Goal: Task Accomplishment & Management: Use online tool/utility

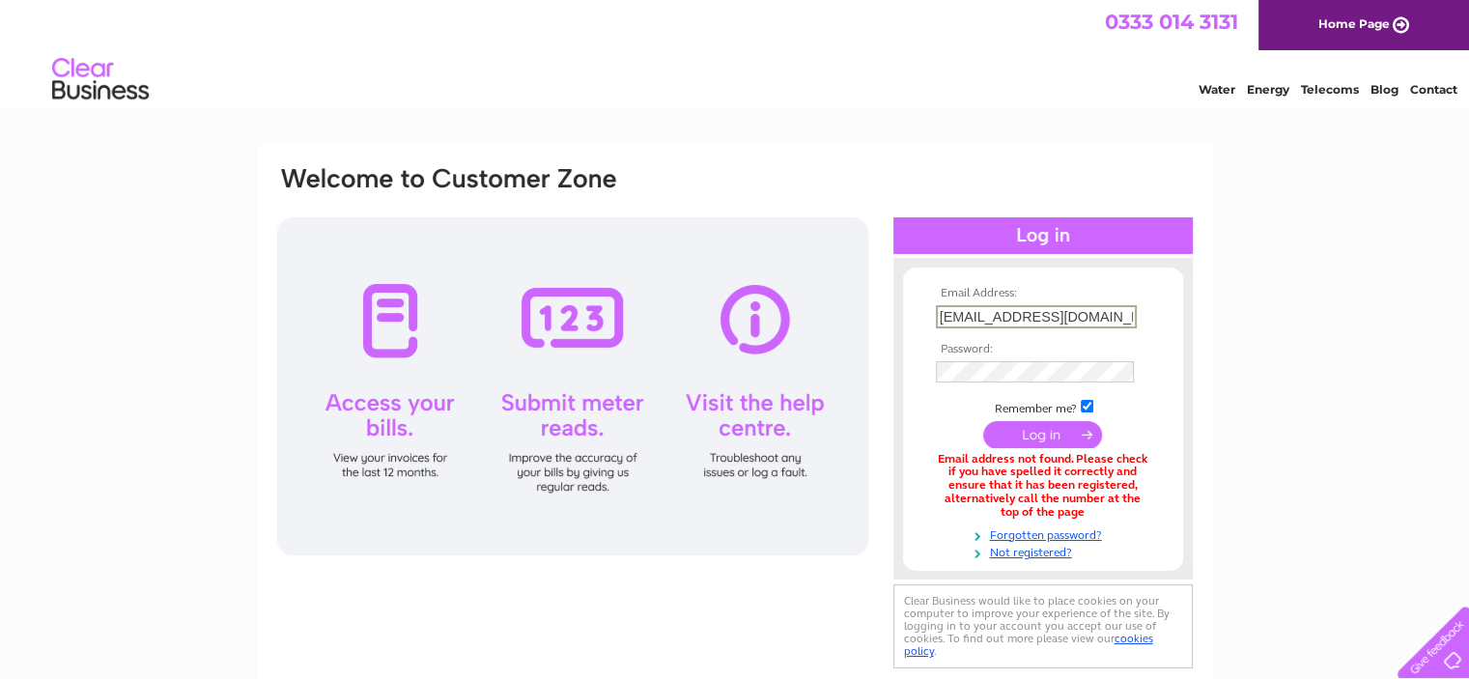
drag, startPoint x: 994, startPoint y: 309, endPoint x: 850, endPoint y: 320, distance: 144.3
click at [850, 320] on div "Email Address: enquiries@kmescotland.co.uk Password:" at bounding box center [734, 418] width 919 height 509
type input "[PERSON_NAME][EMAIL_ADDRESS][DOMAIN_NAME]"
click at [983, 420] on input "submit" at bounding box center [1042, 433] width 119 height 27
click at [1022, 428] on input "submit" at bounding box center [1042, 432] width 119 height 27
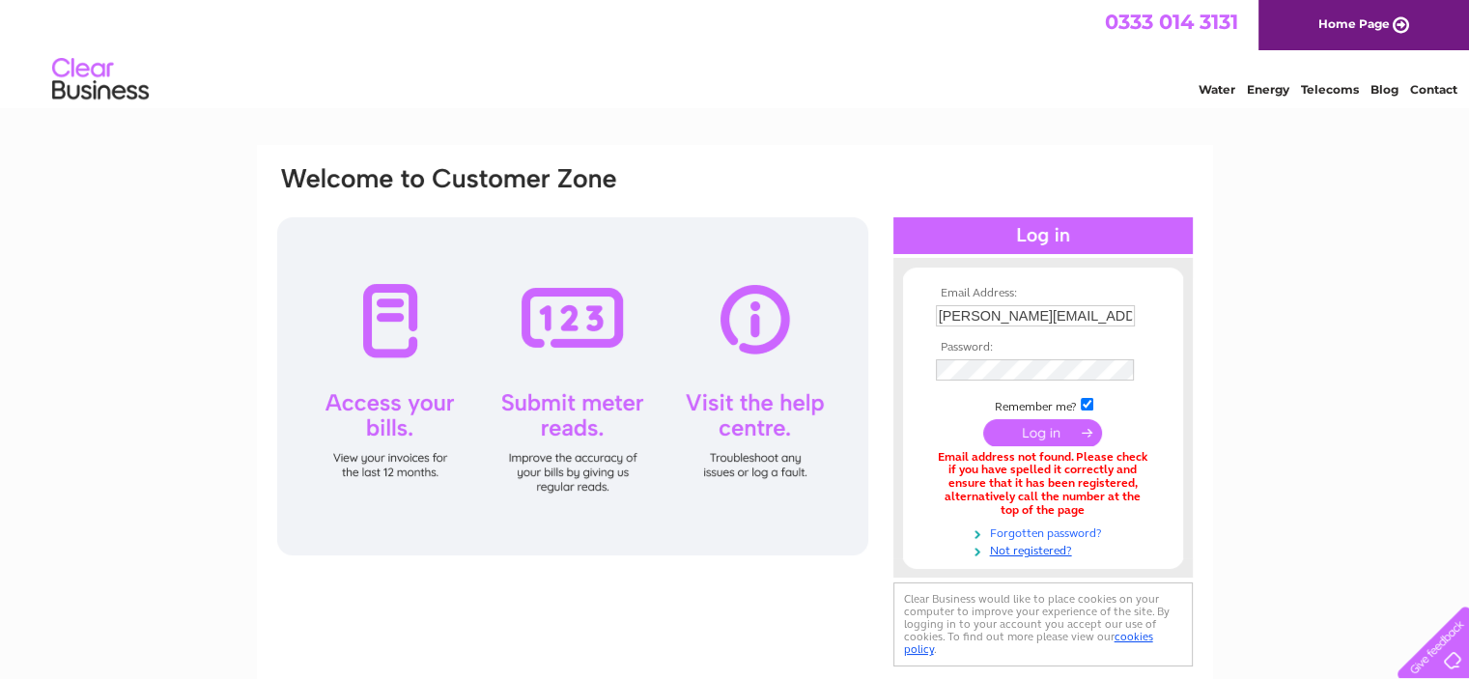
click at [1028, 528] on link "Forgotten password?" at bounding box center [1045, 531] width 219 height 18
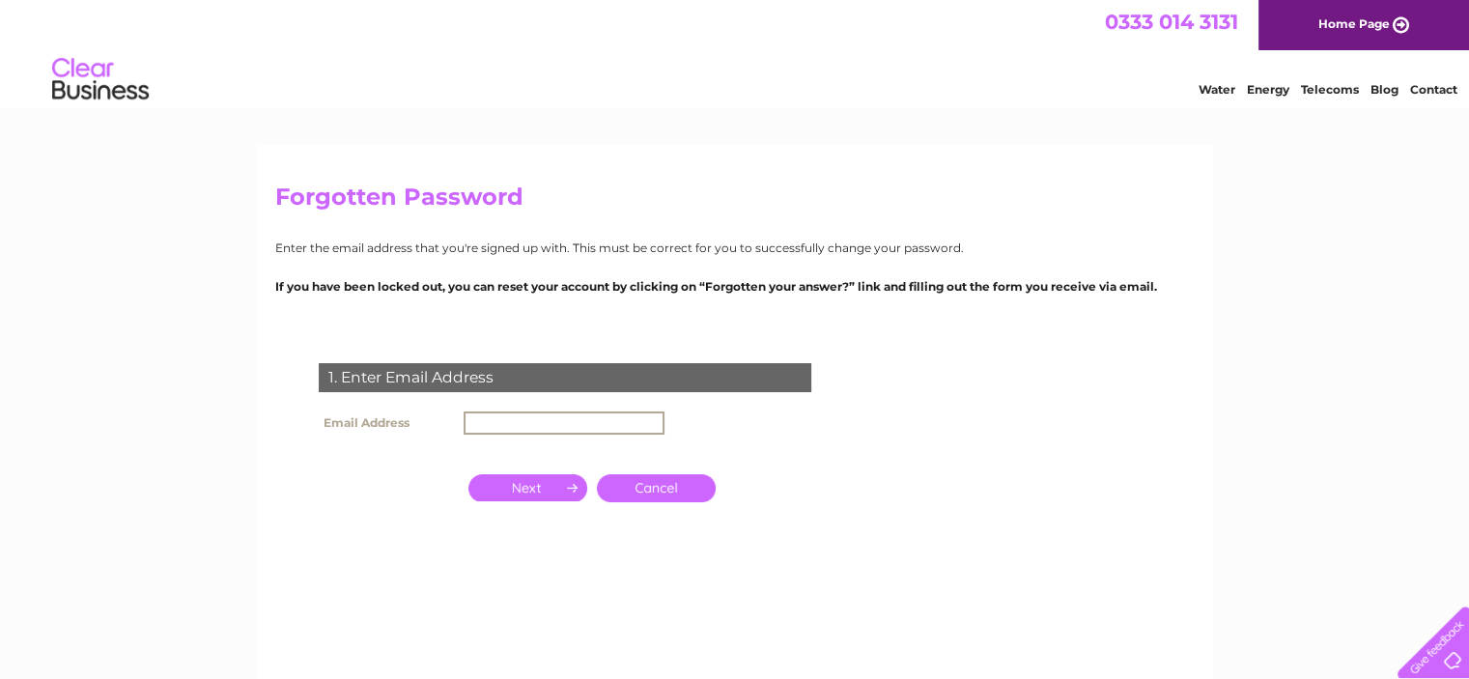
click at [592, 424] on input "text" at bounding box center [563, 422] width 201 height 23
click at [534, 483] on input "button" at bounding box center [527, 485] width 119 height 27
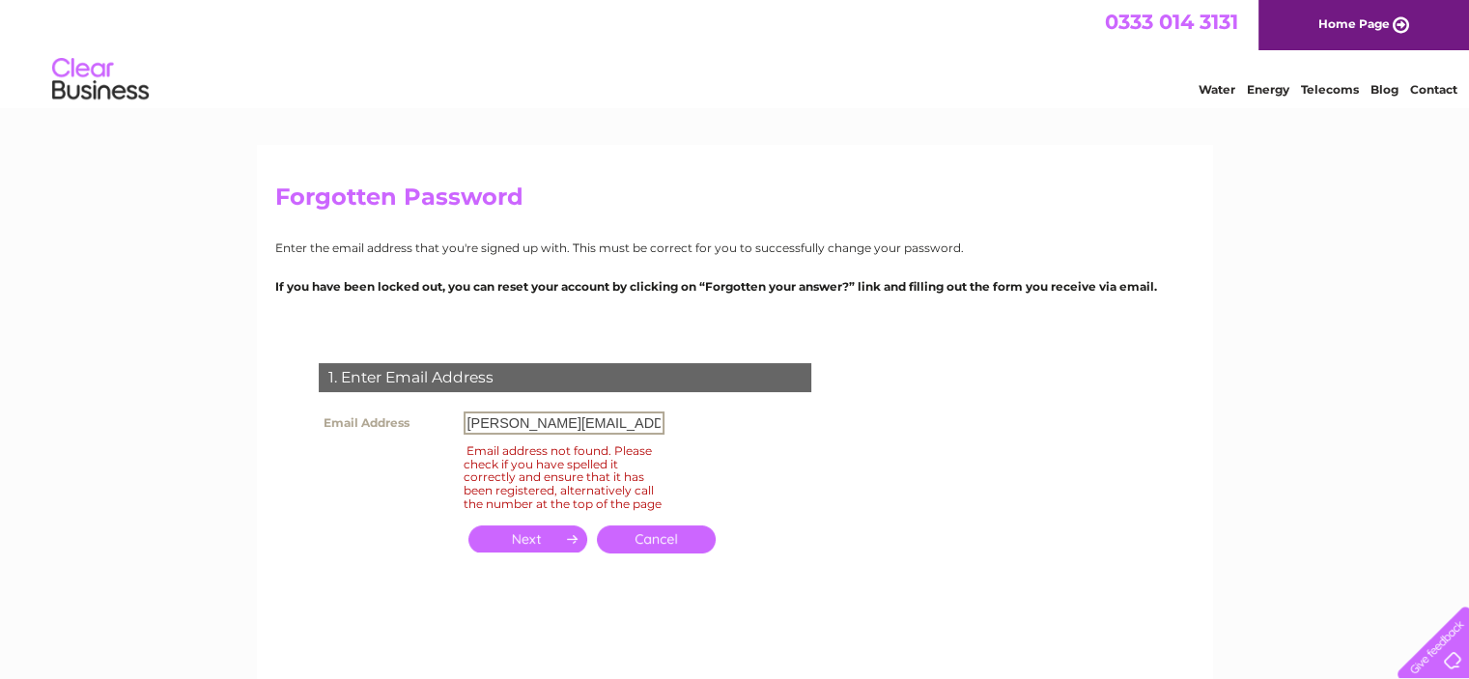
drag, startPoint x: 496, startPoint y: 418, endPoint x: 416, endPoint y: 413, distance: 80.3
click at [415, 415] on tr "Email Address helen@kmescotland.co.uk" at bounding box center [491, 422] width 355 height 33
click at [487, 545] on input "button" at bounding box center [527, 538] width 119 height 27
drag, startPoint x: 520, startPoint y: 420, endPoint x: 390, endPoint y: 429, distance: 130.6
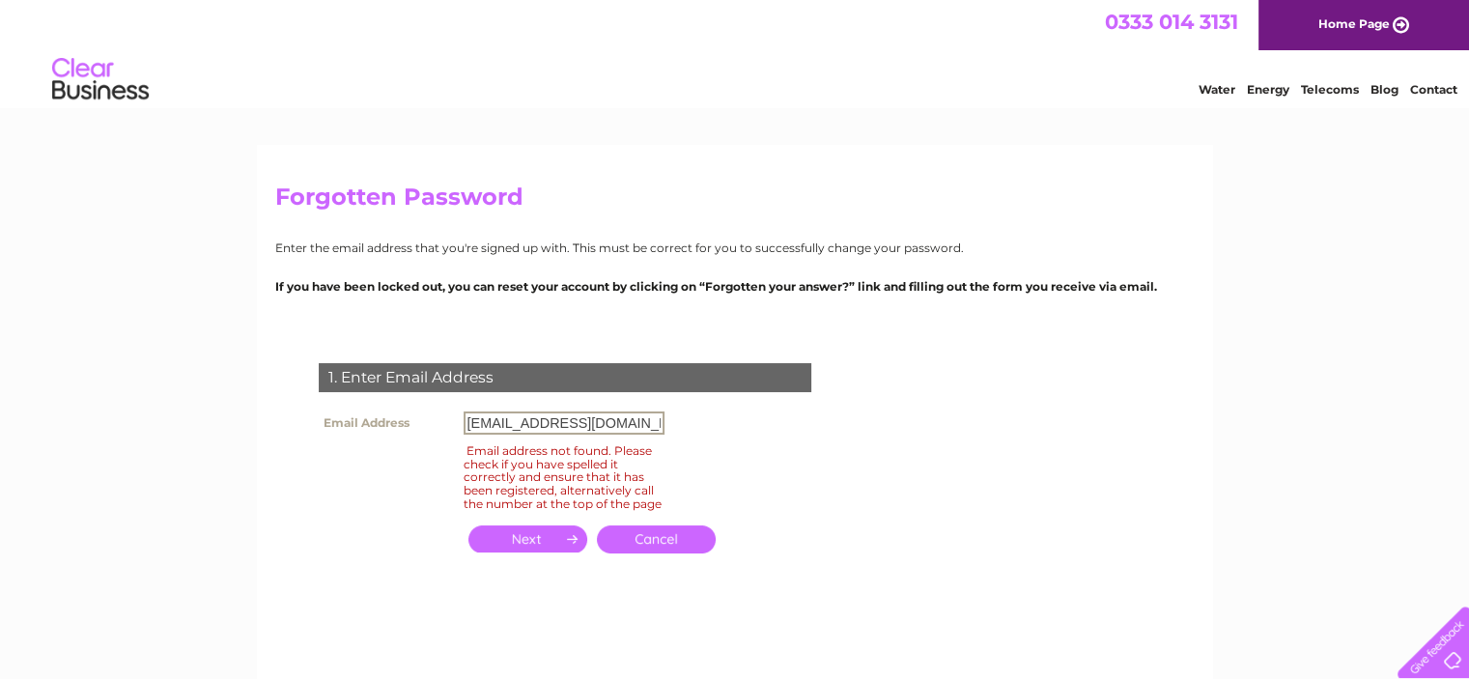
click at [390, 429] on tr "Email Address enquiries@kmescotland.co.uk" at bounding box center [491, 422] width 355 height 33
click at [544, 538] on input "button" at bounding box center [527, 538] width 119 height 27
click at [499, 423] on input "susan@kmescotland.co.uk" at bounding box center [563, 422] width 201 height 23
type input "susanhardie@kmescotland.co.uk"
click at [548, 552] on input "button" at bounding box center [527, 538] width 119 height 27
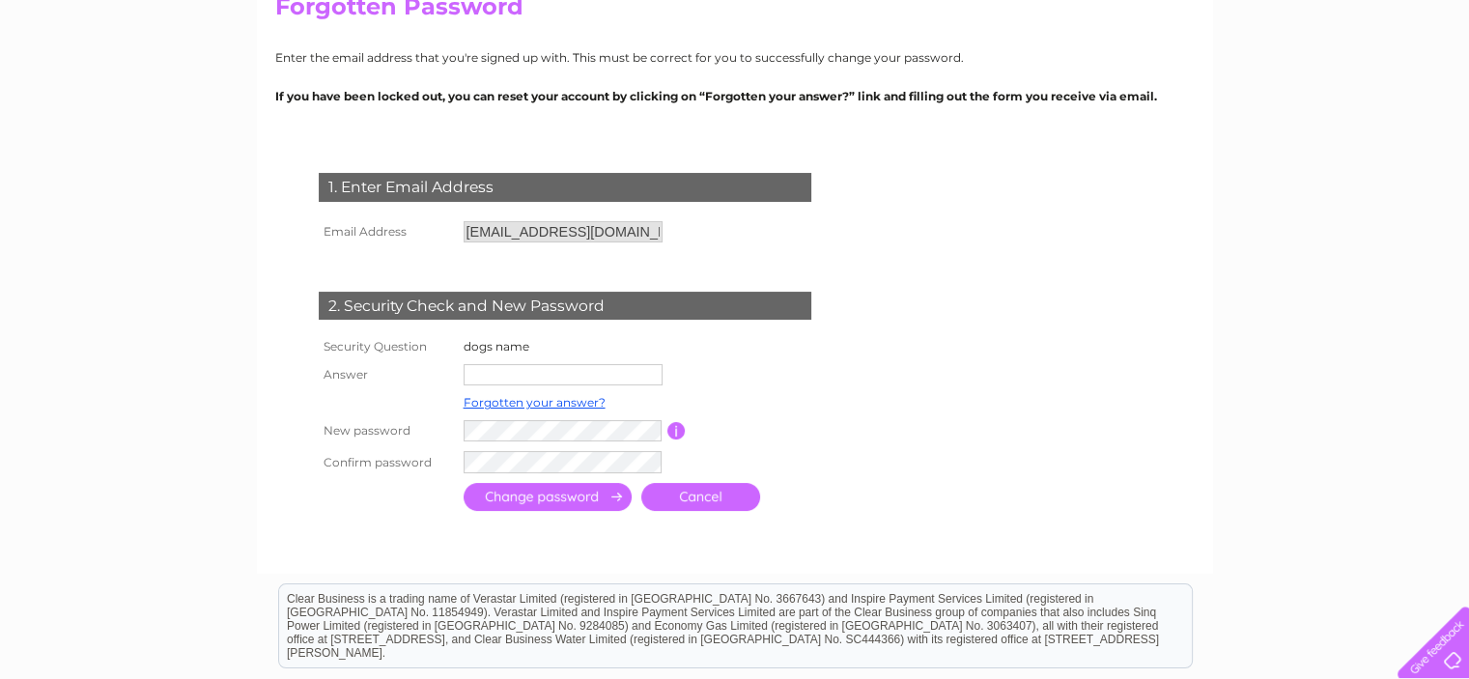
scroll to position [192, 0]
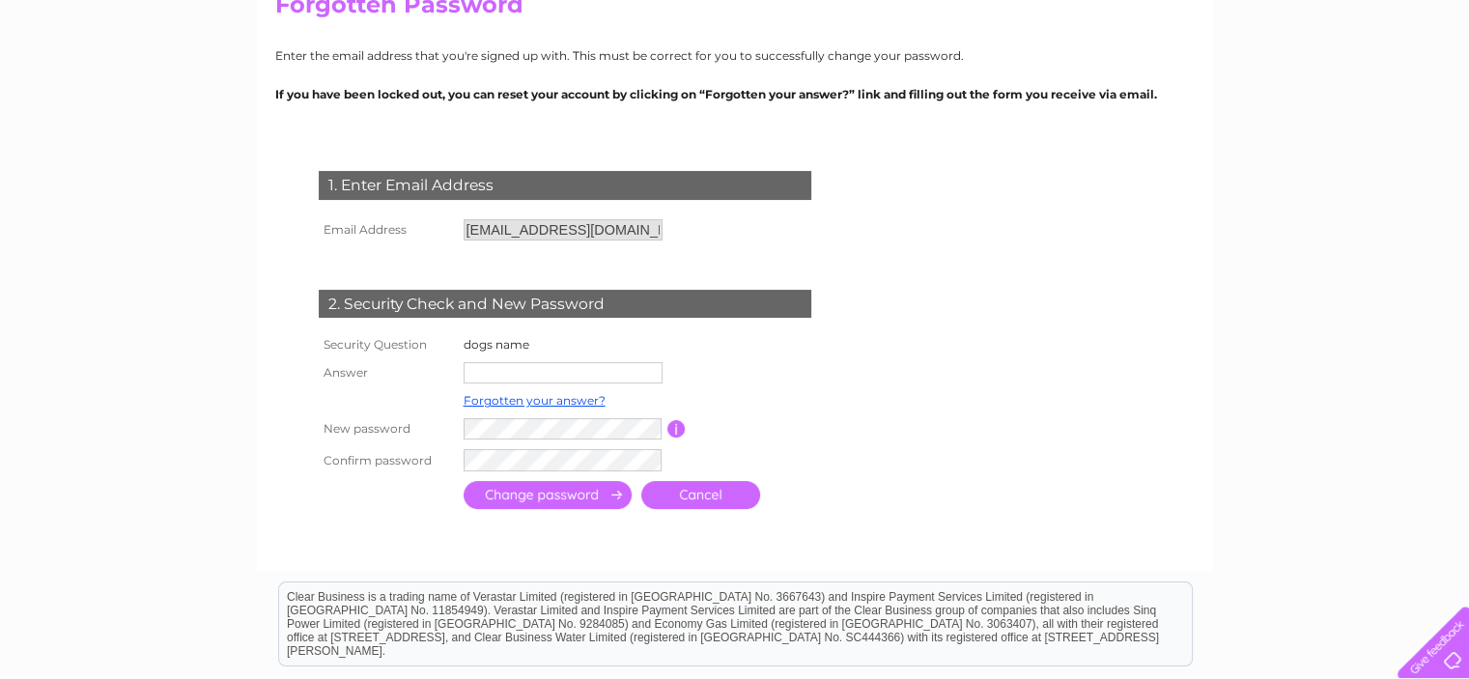
click at [586, 374] on input "text" at bounding box center [562, 372] width 199 height 21
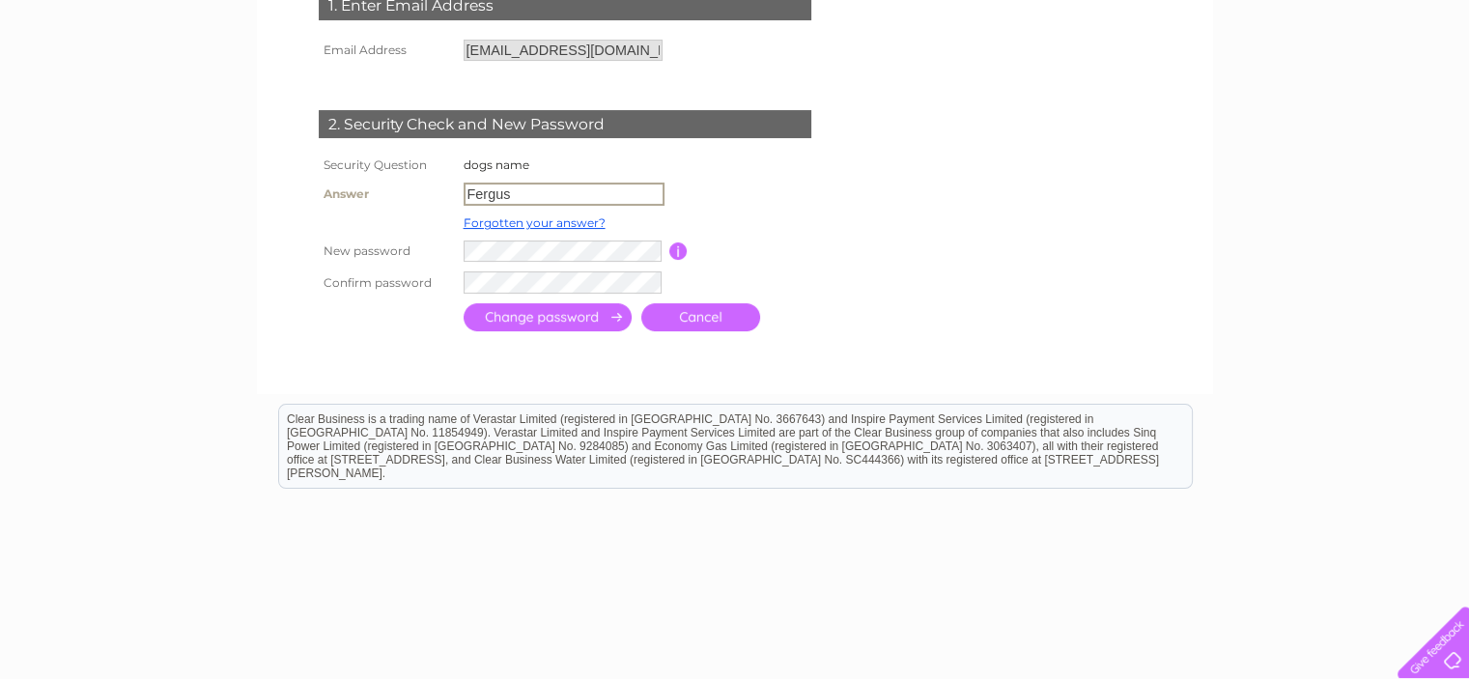
type input "Fergus"
click at [677, 246] on input "button" at bounding box center [676, 249] width 18 height 17
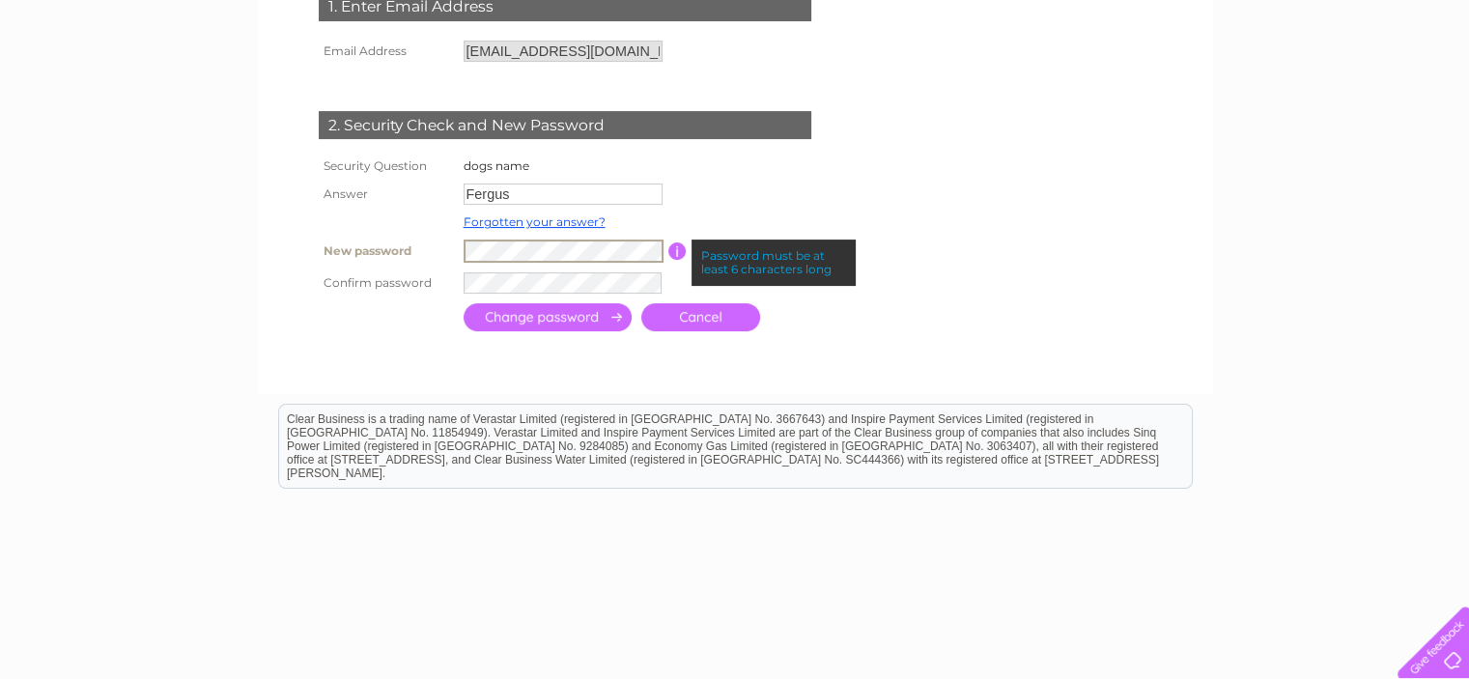
click at [292, 253] on div "1. Enter Email Address Email Address susanhardie@kmescotland.co.uk Cancel" at bounding box center [568, 155] width 587 height 364
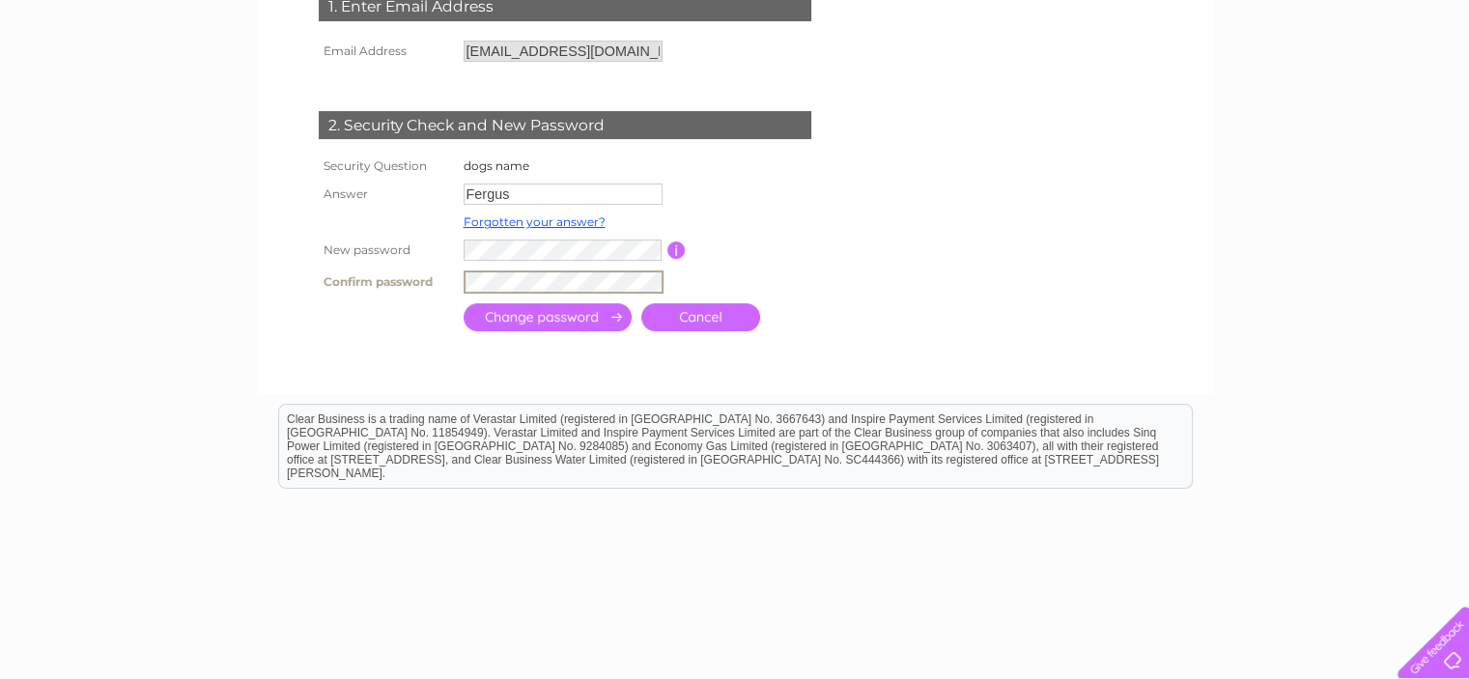
click at [582, 315] on input "submit" at bounding box center [547, 317] width 168 height 28
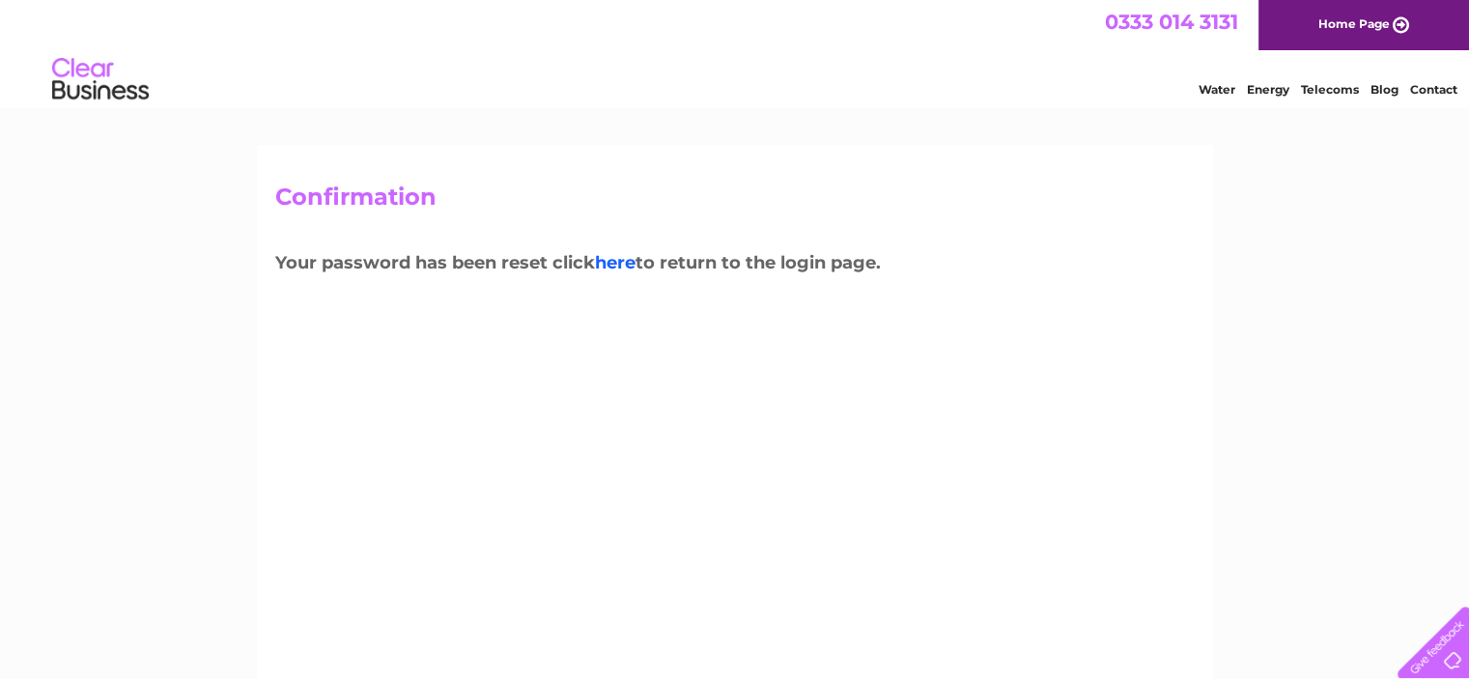
click at [615, 254] on link "here" at bounding box center [615, 262] width 41 height 21
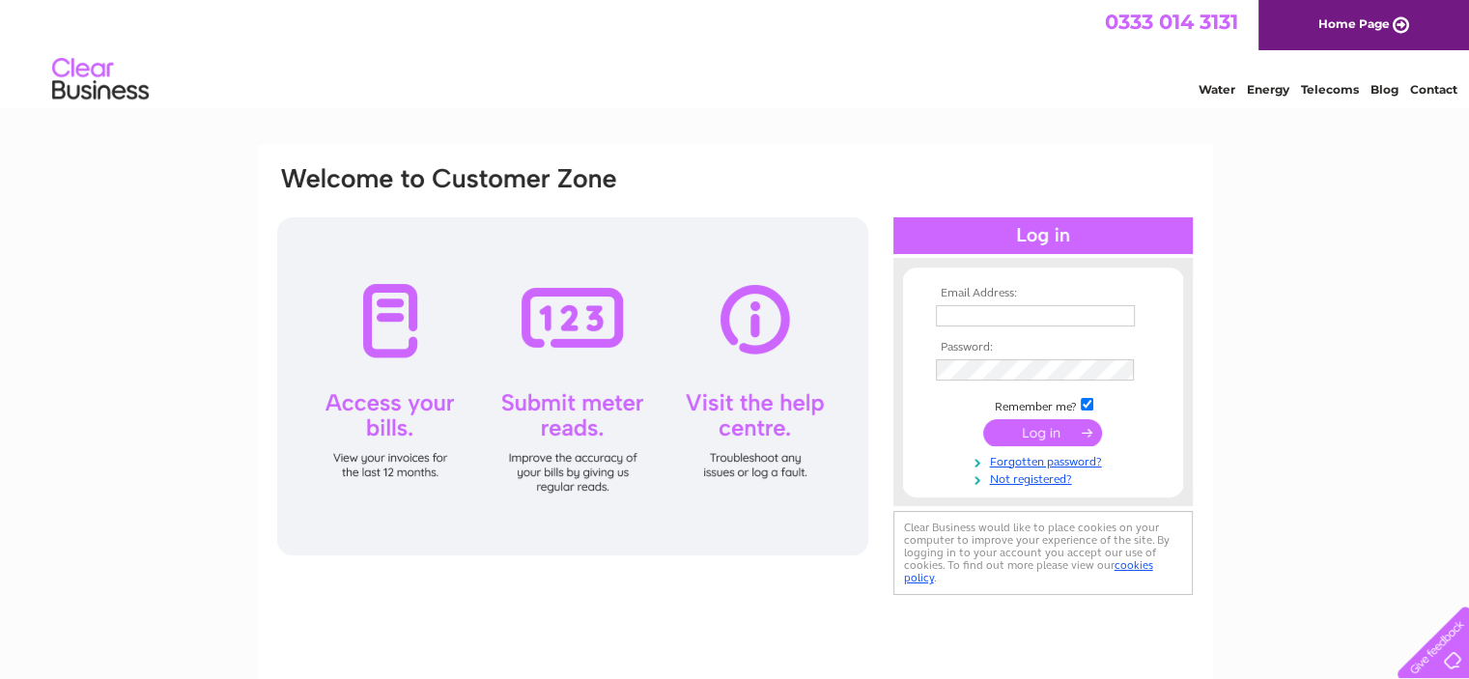
type input "[EMAIL_ADDRESS][DOMAIN_NAME]"
click at [1033, 434] on input "submit" at bounding box center [1042, 432] width 119 height 27
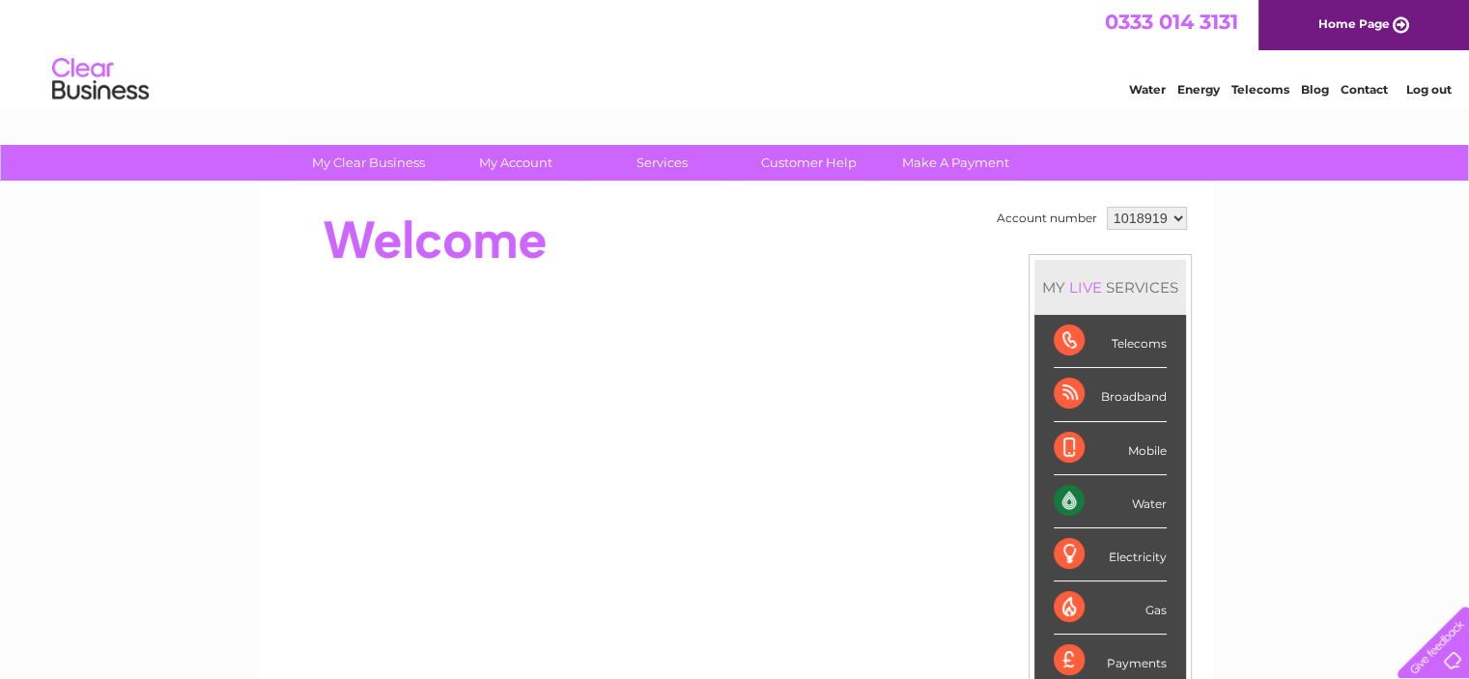
click at [1143, 510] on div "Water" at bounding box center [1109, 501] width 113 height 53
click at [1144, 490] on div "Water" at bounding box center [1109, 501] width 113 height 53
click at [1150, 499] on div "Water" at bounding box center [1109, 501] width 113 height 53
click at [1064, 496] on div "Water" at bounding box center [1109, 501] width 113 height 53
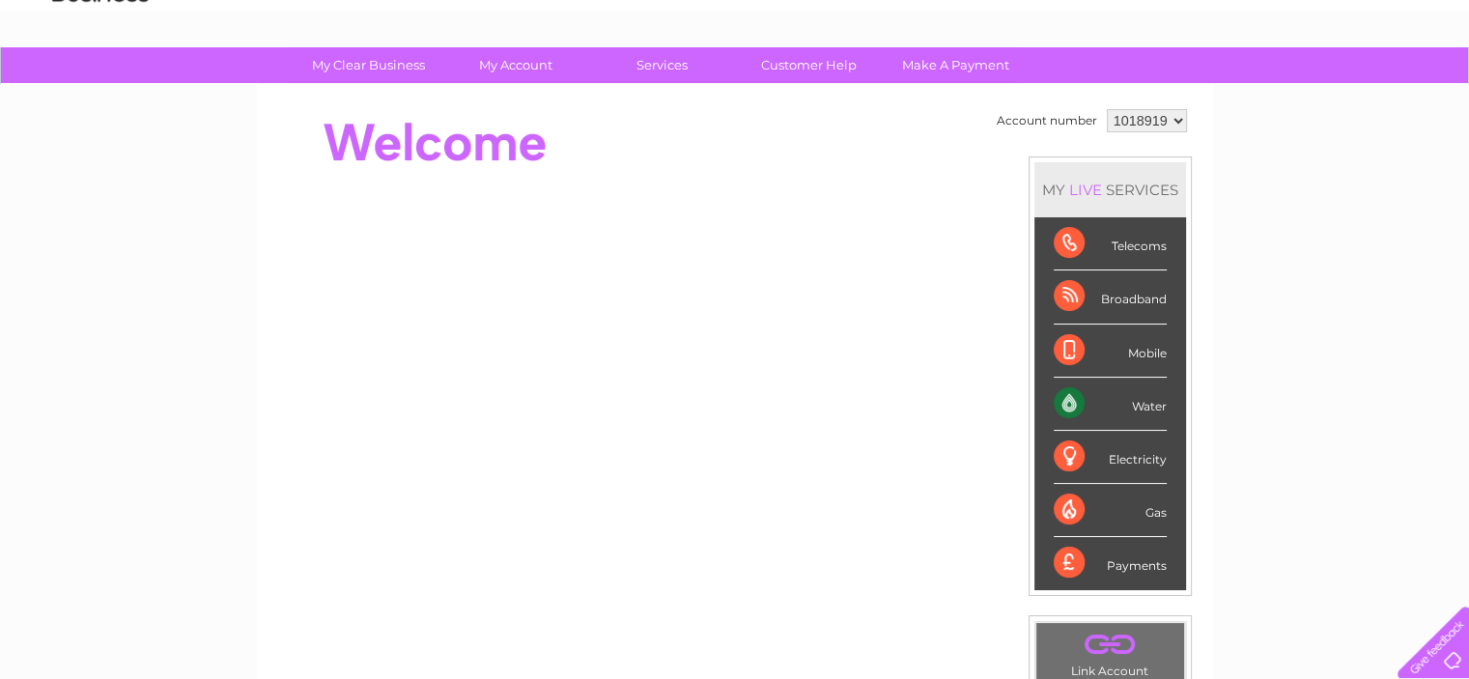
scroll to position [97, 0]
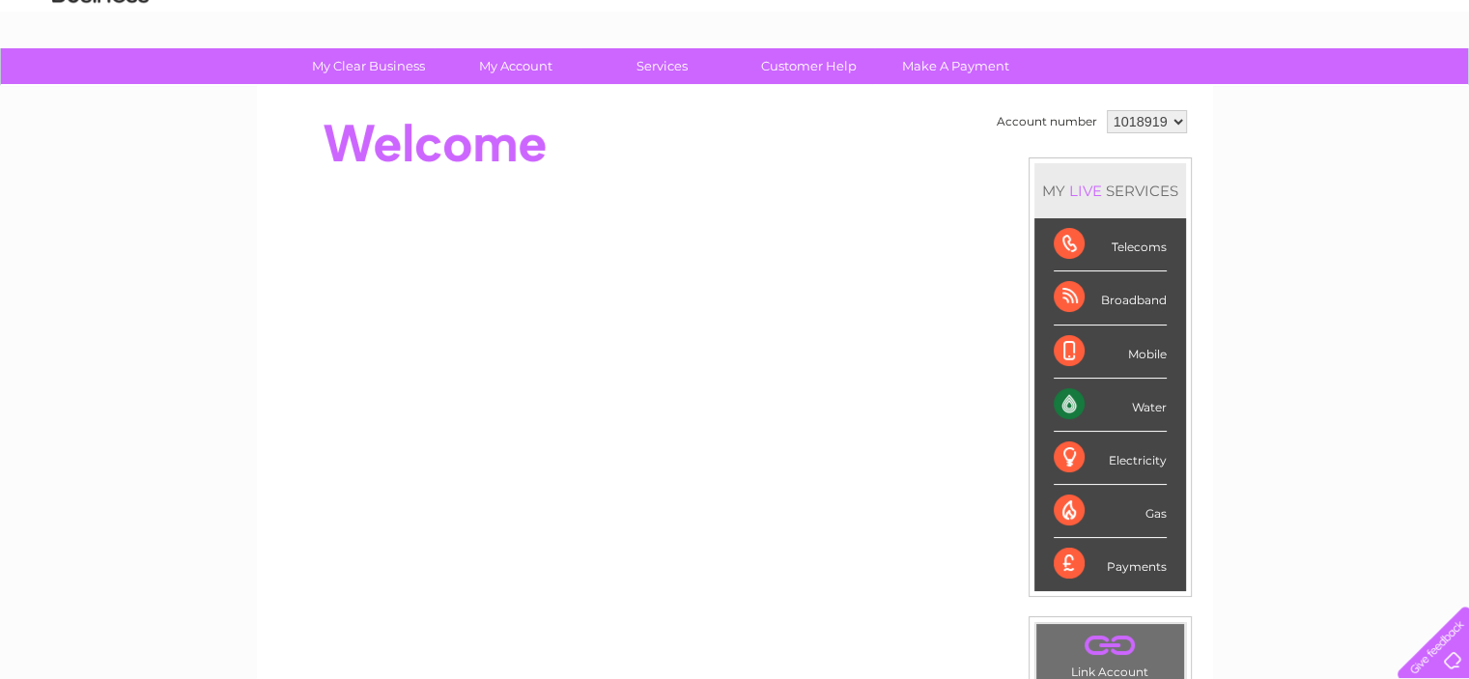
click at [1069, 402] on div "Water" at bounding box center [1109, 404] width 113 height 53
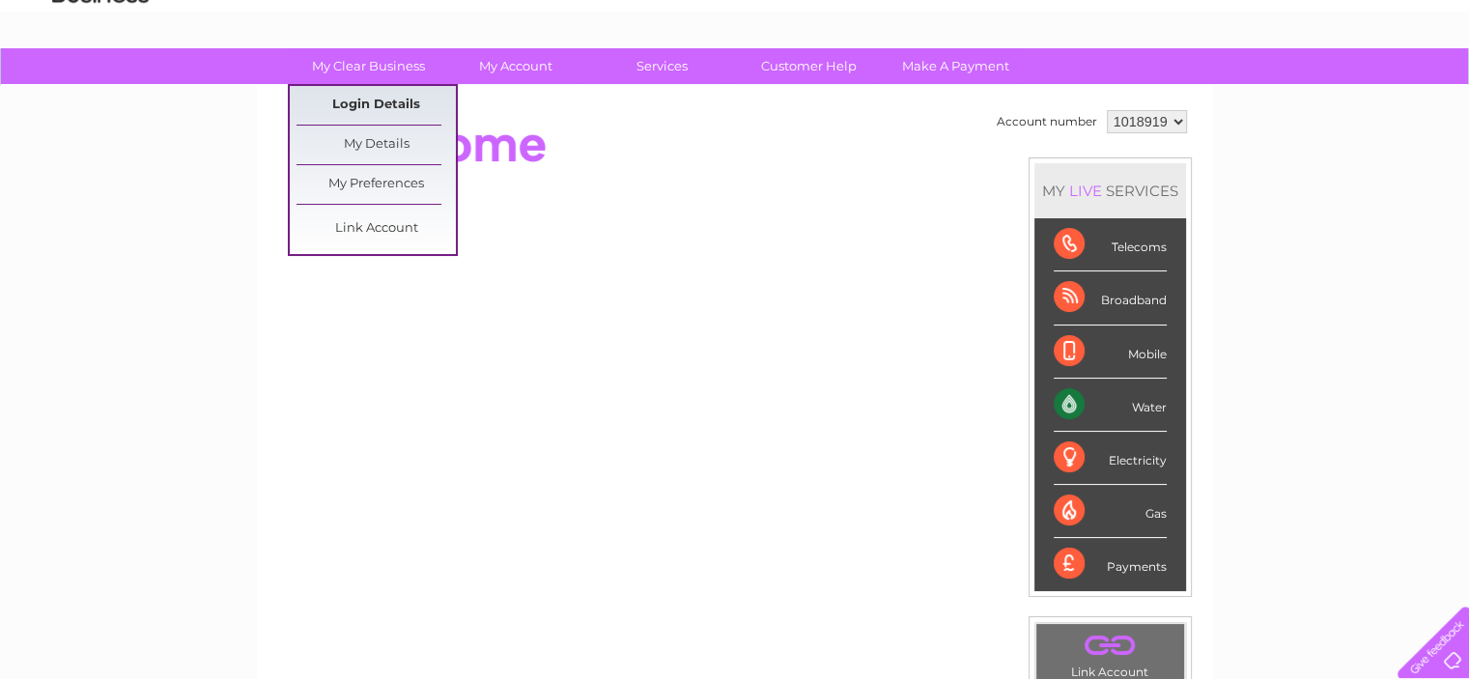
click at [371, 98] on link "Login Details" at bounding box center [375, 105] width 159 height 39
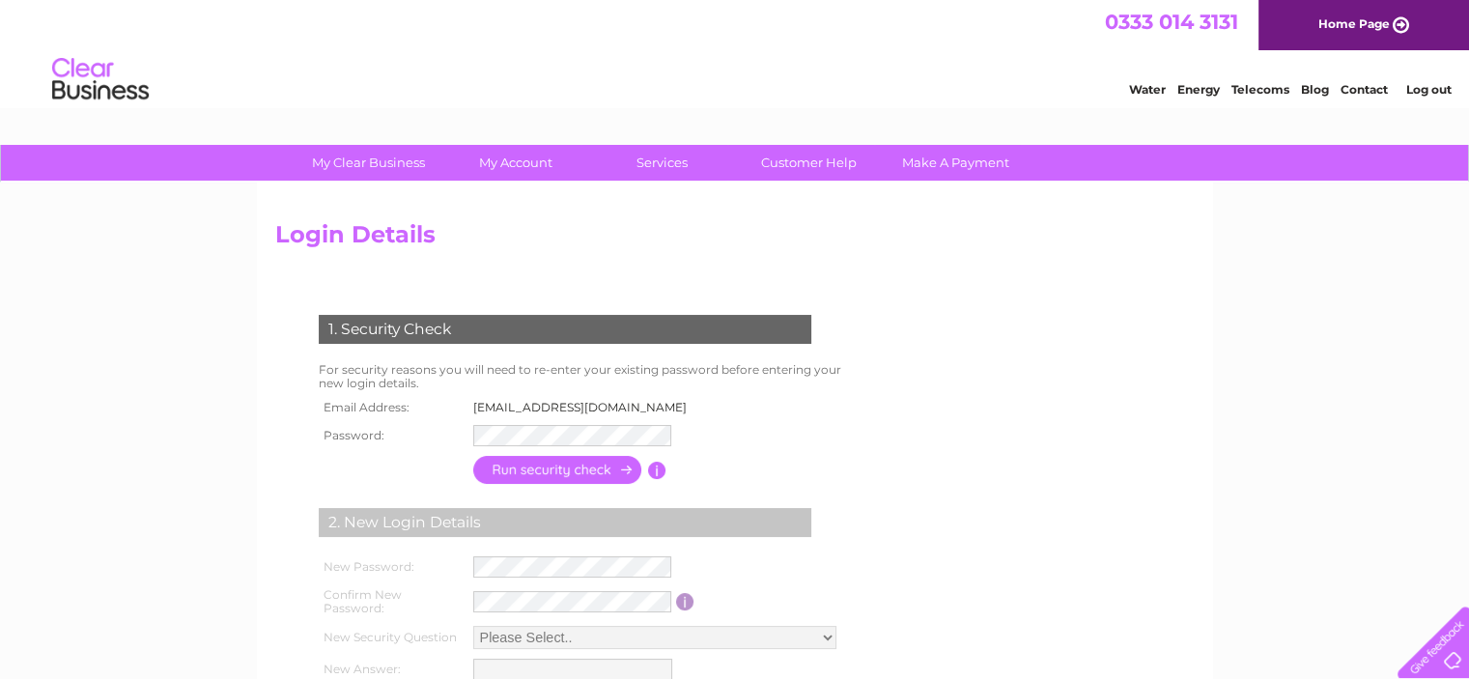
click at [568, 420] on td at bounding box center [585, 435] width 235 height 31
click at [568, 470] on input "button" at bounding box center [558, 472] width 170 height 28
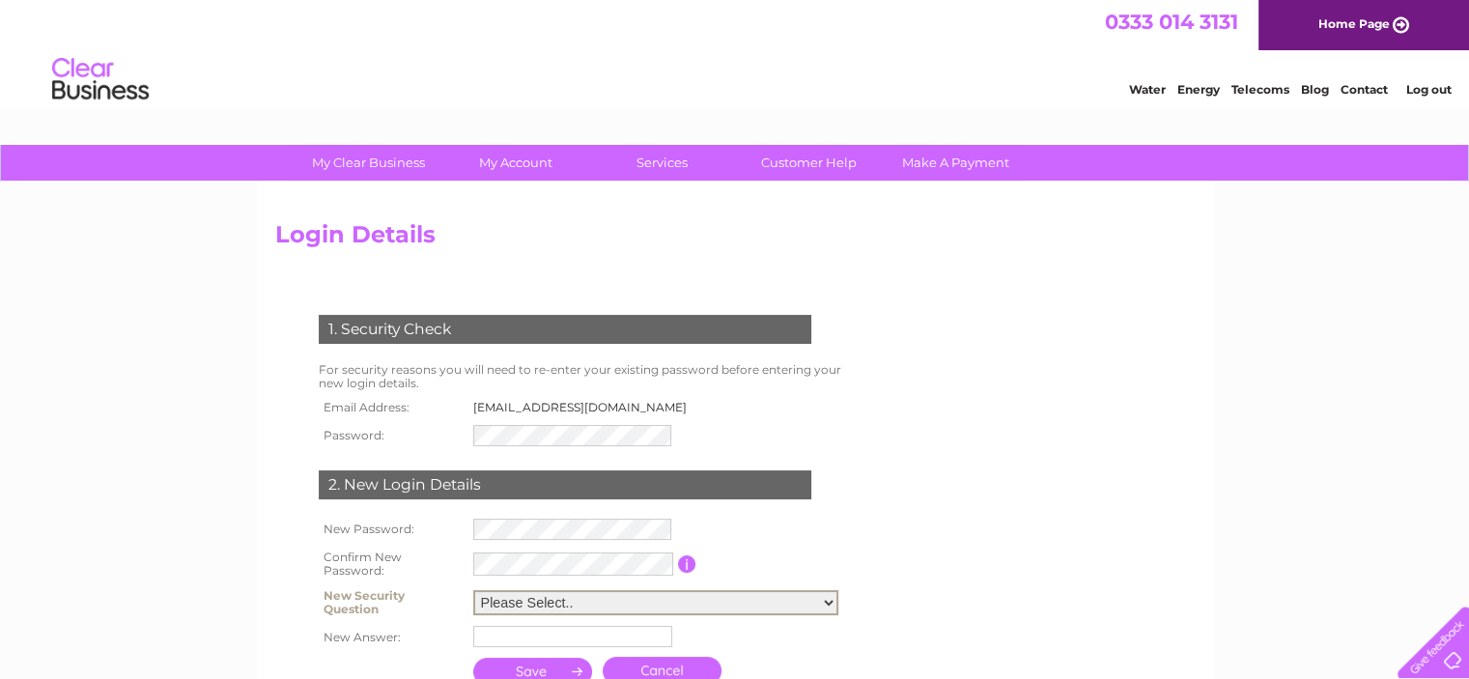
click at [565, 597] on select "Please Select.. In what town or city was your first job? In what town or city d…" at bounding box center [655, 602] width 365 height 25
select select "5"
click at [473, 590] on select "Please Select.. In what town or city was your first job? In what town or city d…" at bounding box center [655, 602] width 365 height 25
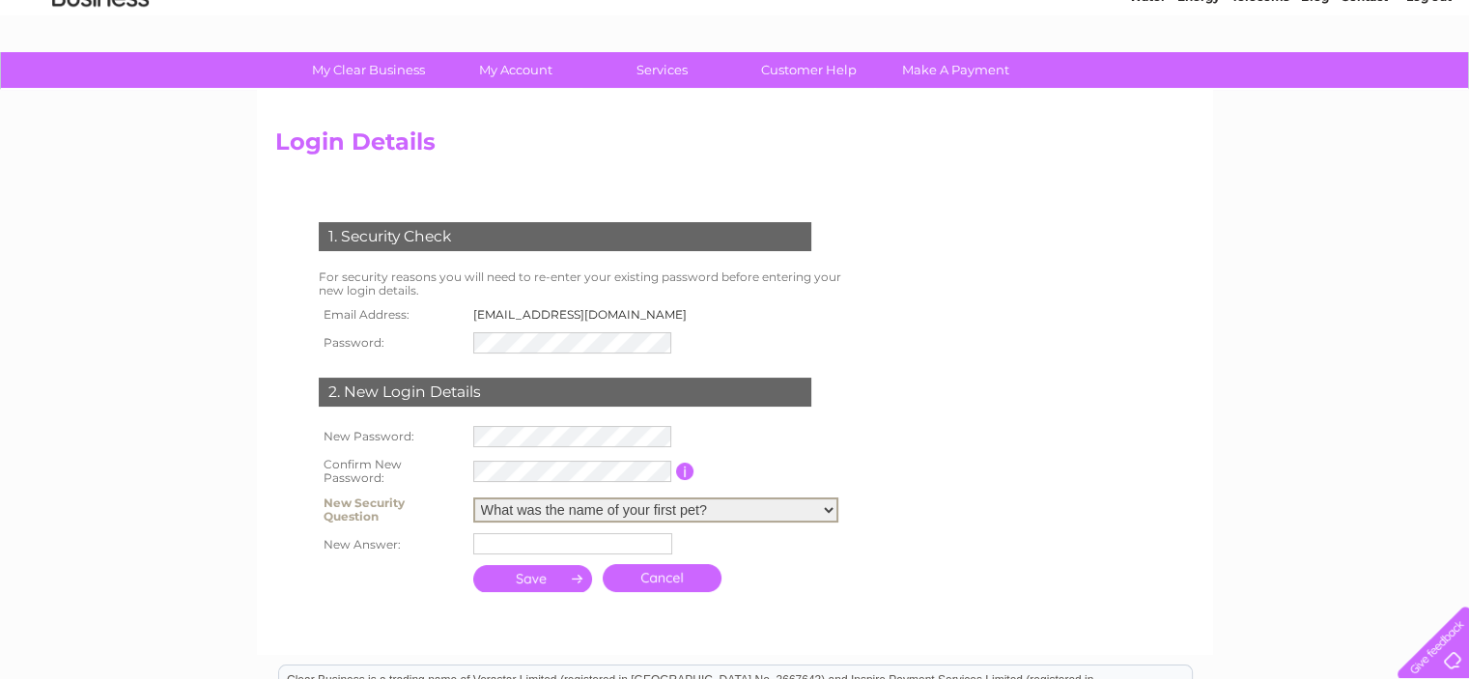
scroll to position [95, 0]
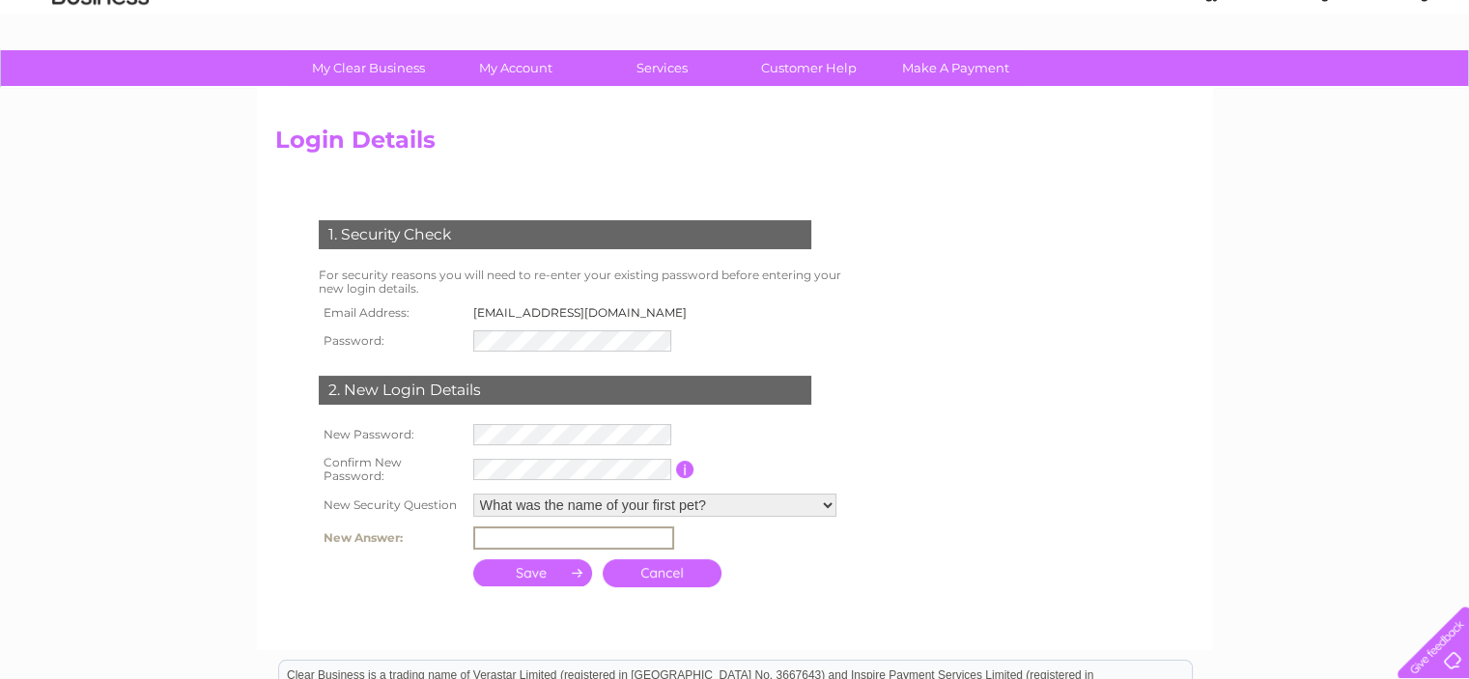
click at [573, 546] on input "text" at bounding box center [573, 537] width 201 height 23
type input "Major"
click at [552, 574] on input "submit" at bounding box center [533, 570] width 120 height 27
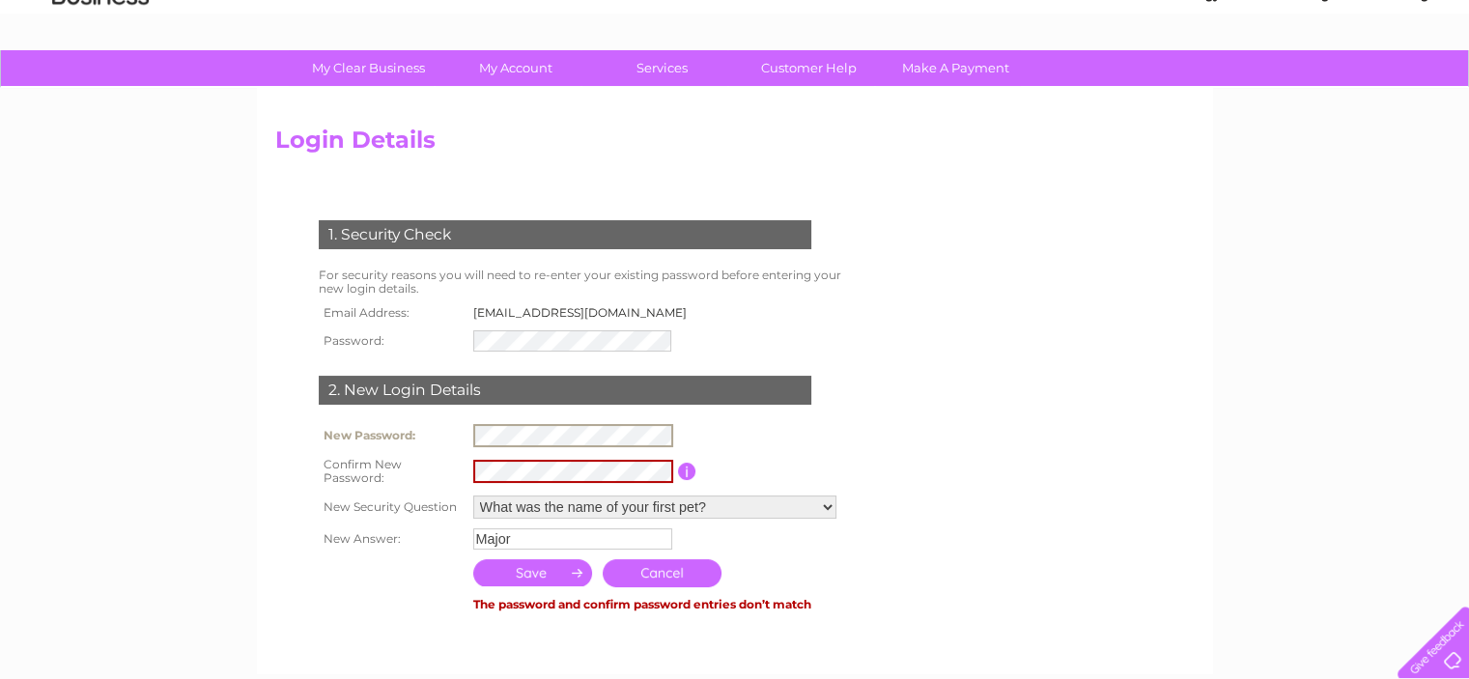
click at [363, 435] on tr "New Password:" at bounding box center [582, 435] width 537 height 33
click at [518, 574] on input "submit" at bounding box center [533, 572] width 120 height 27
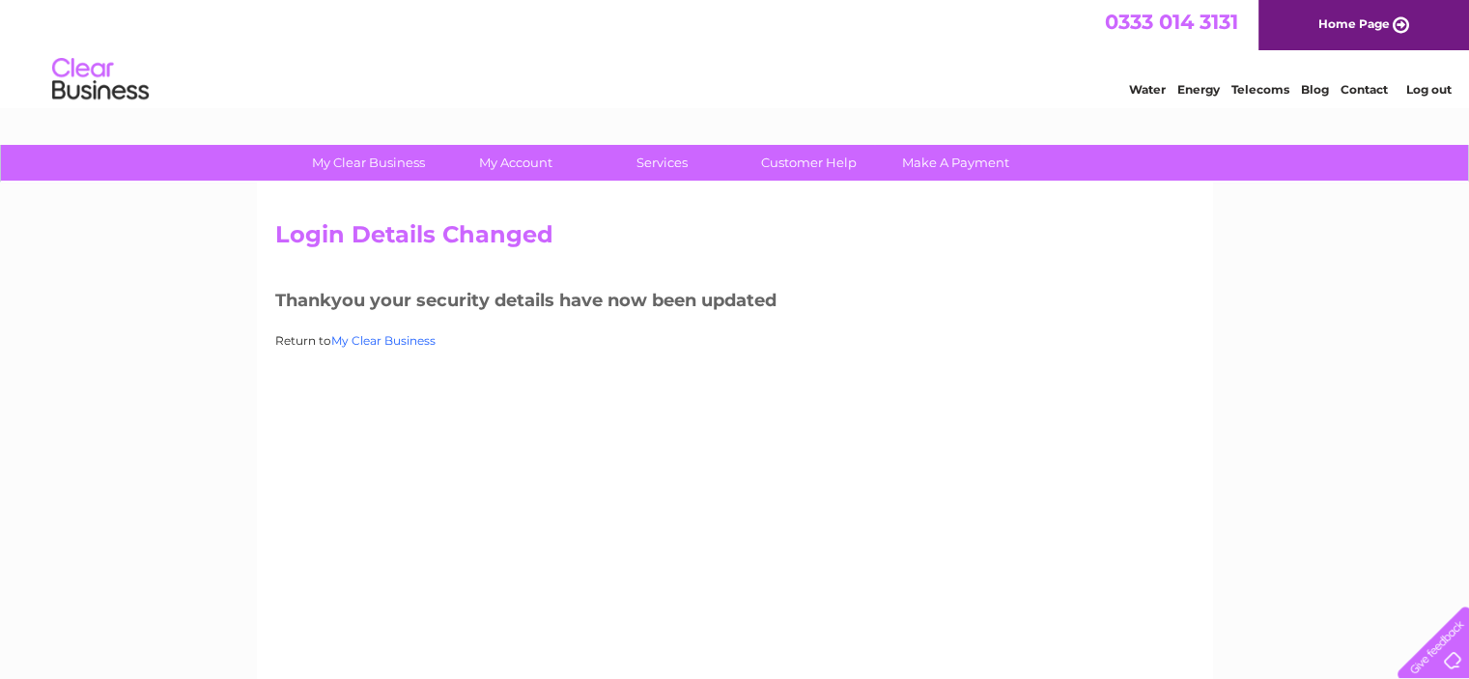
click at [409, 344] on link "My Clear Business" at bounding box center [383, 340] width 104 height 14
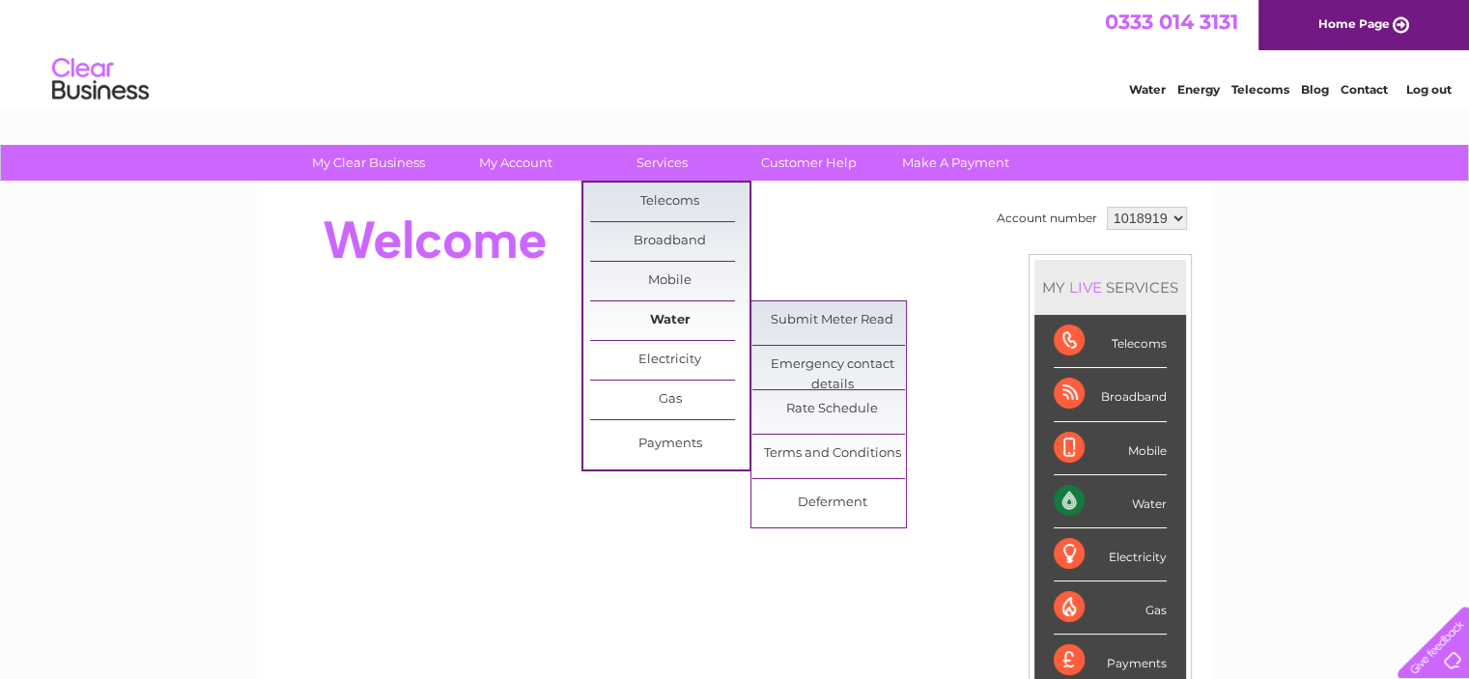
click at [673, 311] on link "Water" at bounding box center [669, 320] width 159 height 39
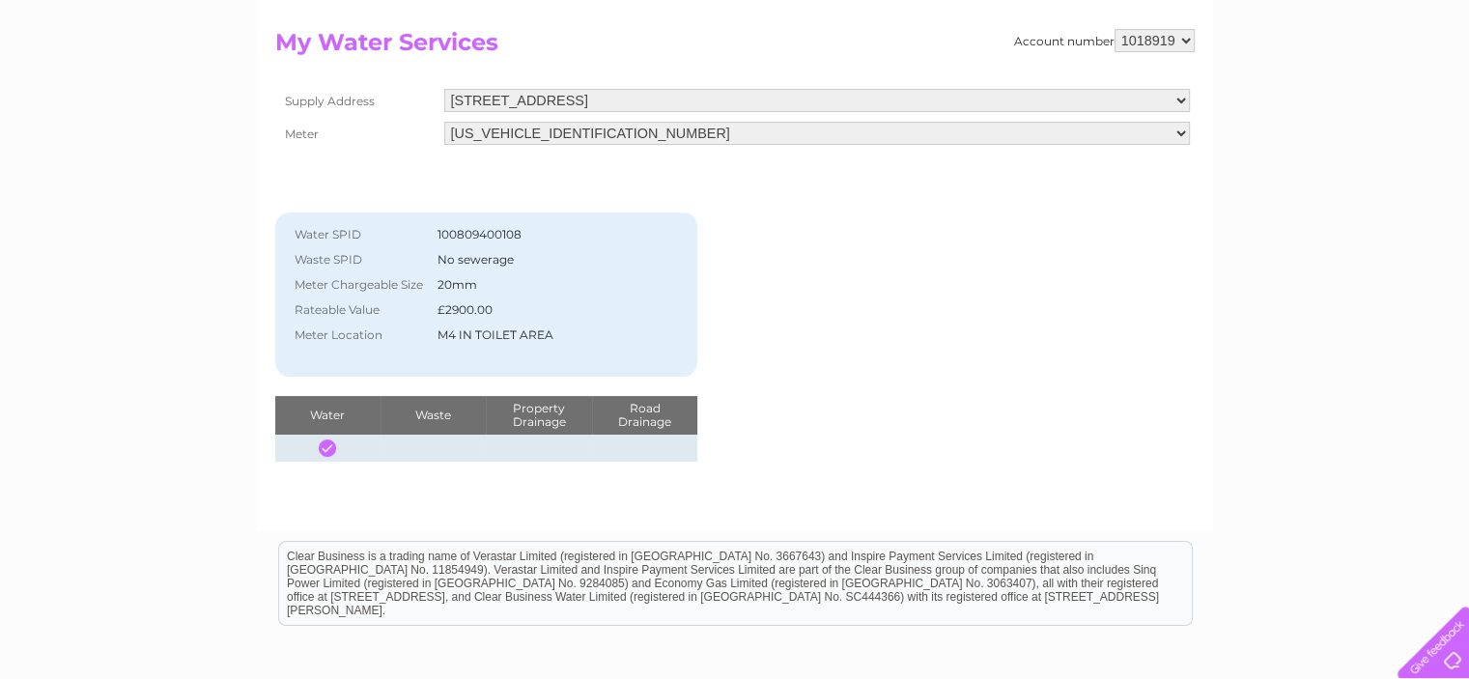
scroll to position [193, 0]
click at [658, 96] on select "Depot, [STREET_ADDRESS] [STREET_ADDRESS]" at bounding box center [816, 100] width 745 height 25
select select "426342"
click at [444, 88] on select "Depot, [STREET_ADDRESS] [STREET_ADDRESS]" at bounding box center [816, 100] width 745 height 25
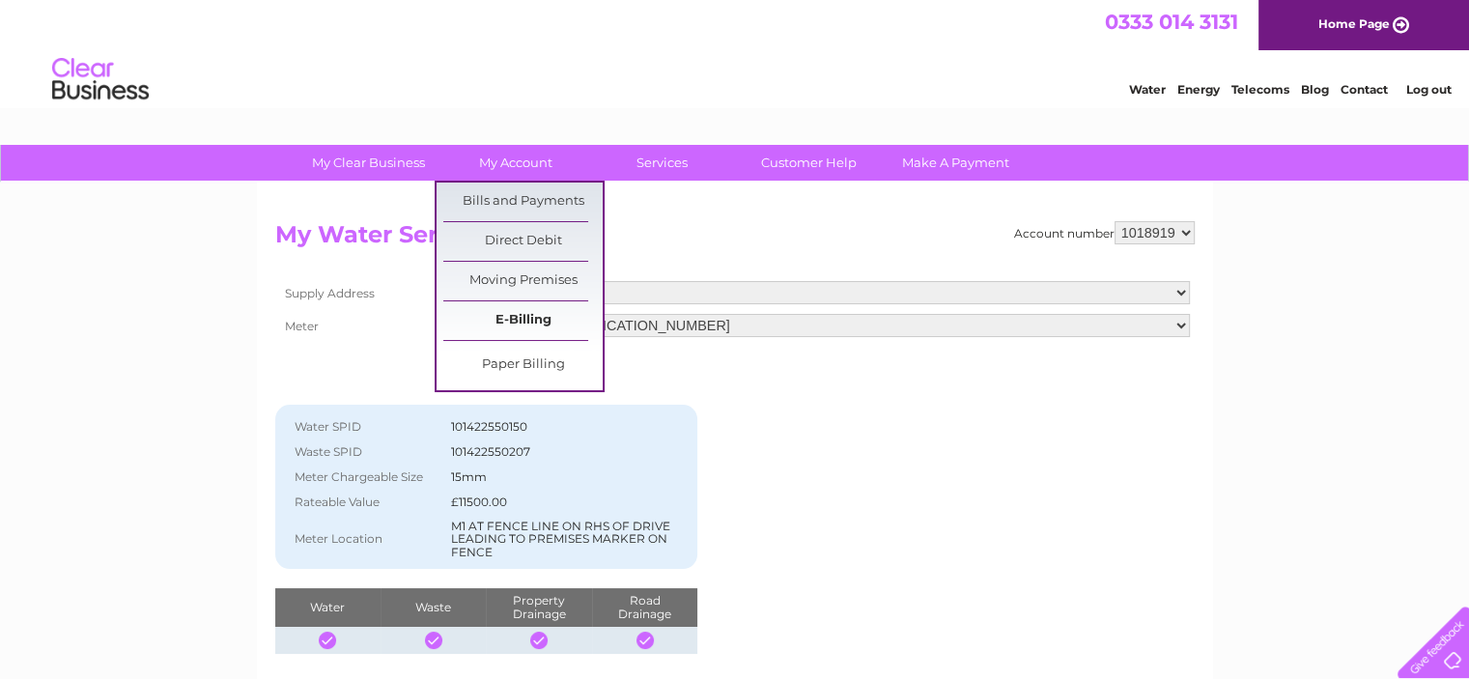
click at [527, 316] on link "E-Billing" at bounding box center [522, 320] width 159 height 39
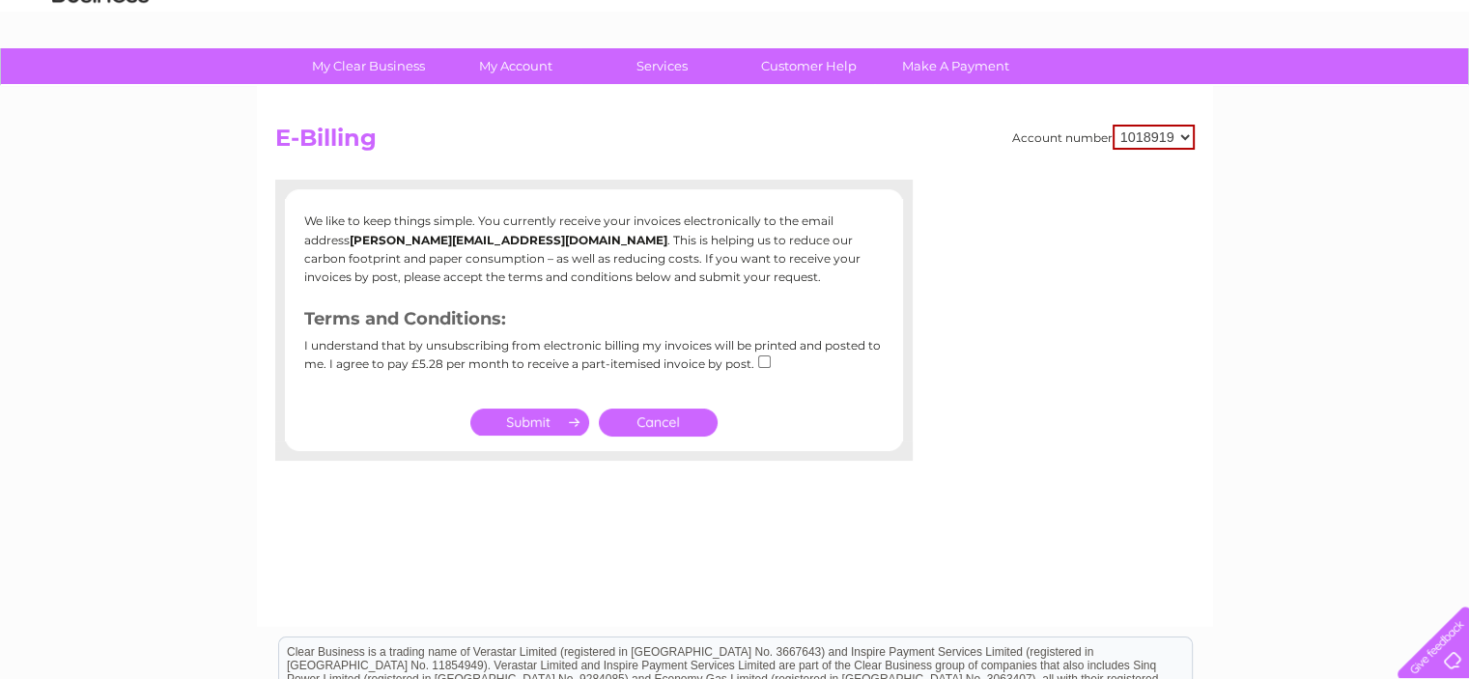
scroll to position [97, 0]
click at [636, 420] on link "Cancel" at bounding box center [658, 422] width 119 height 28
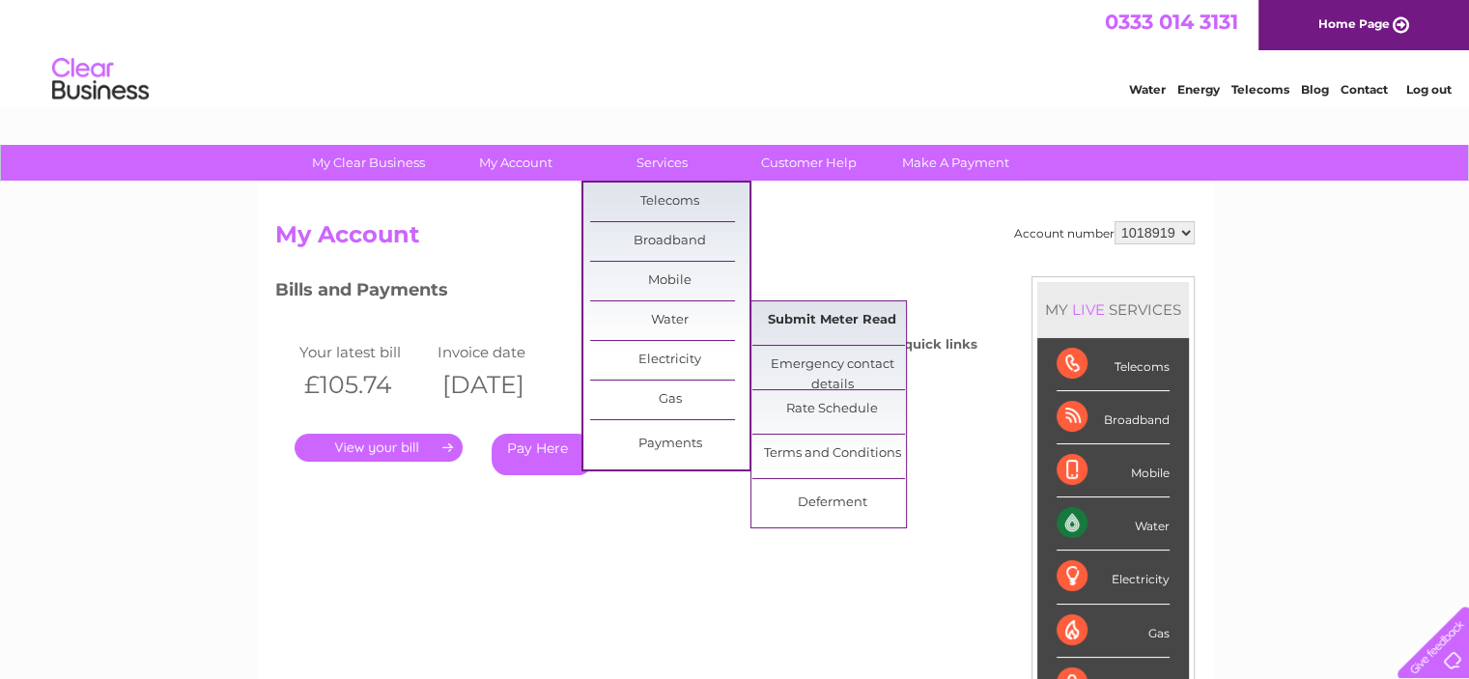
click at [826, 322] on link "Submit Meter Read" at bounding box center [831, 320] width 159 height 39
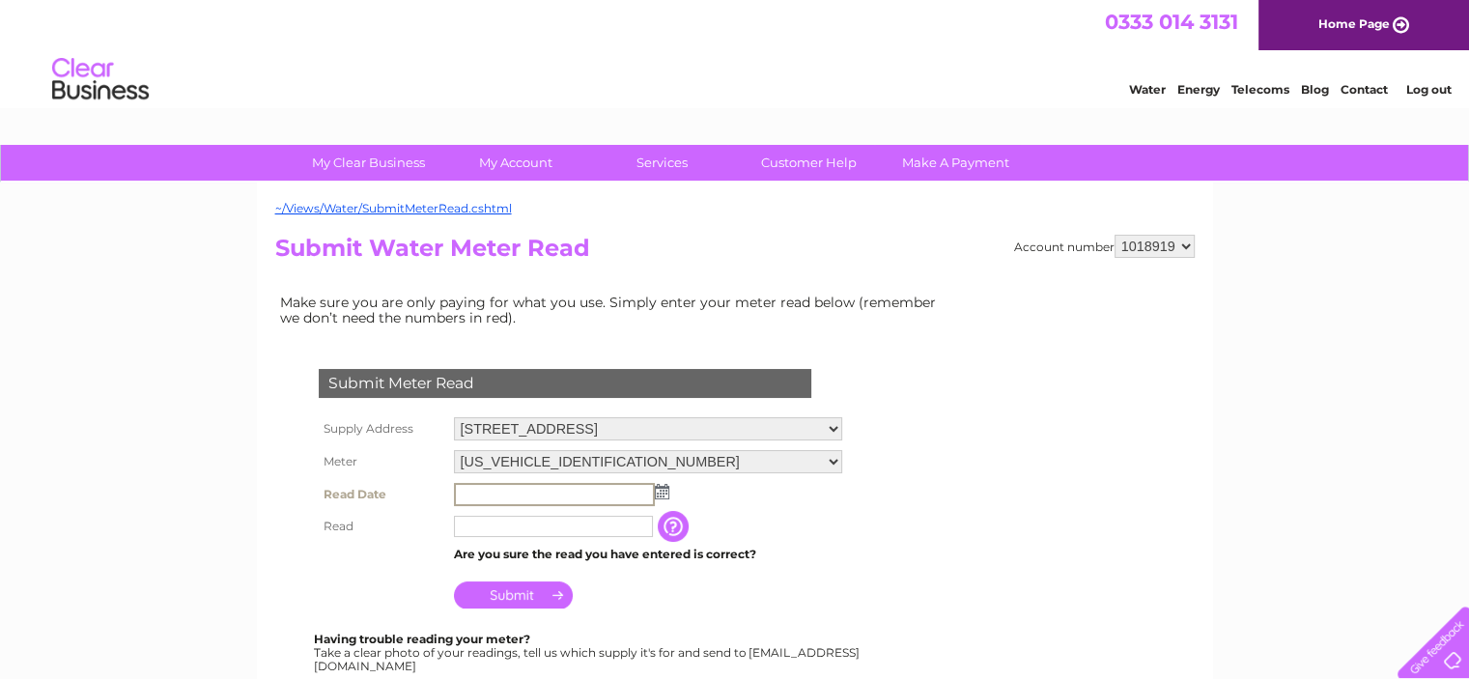
click at [593, 494] on input "text" at bounding box center [554, 494] width 201 height 23
click at [660, 489] on img at bounding box center [662, 491] width 14 height 15
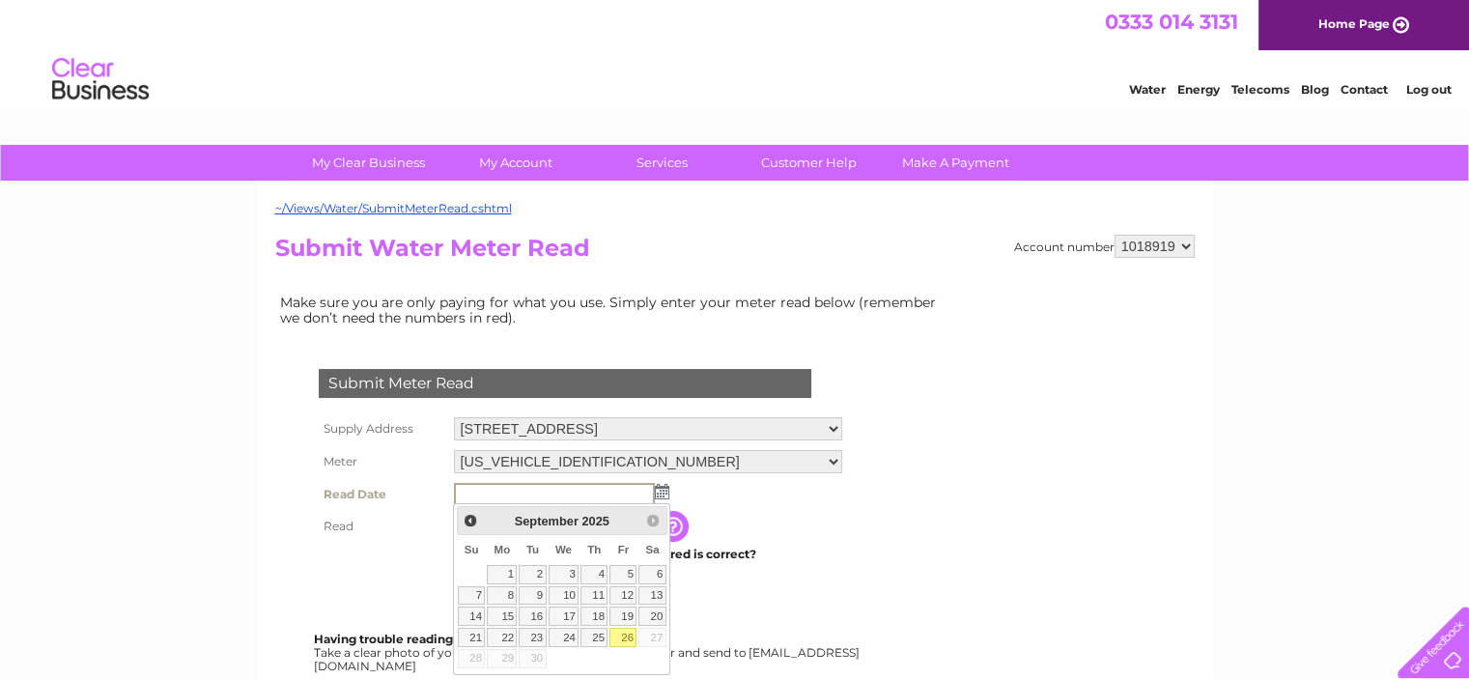
click at [627, 628] on link "26" at bounding box center [622, 637] width 27 height 19
type input "2025/09/26"
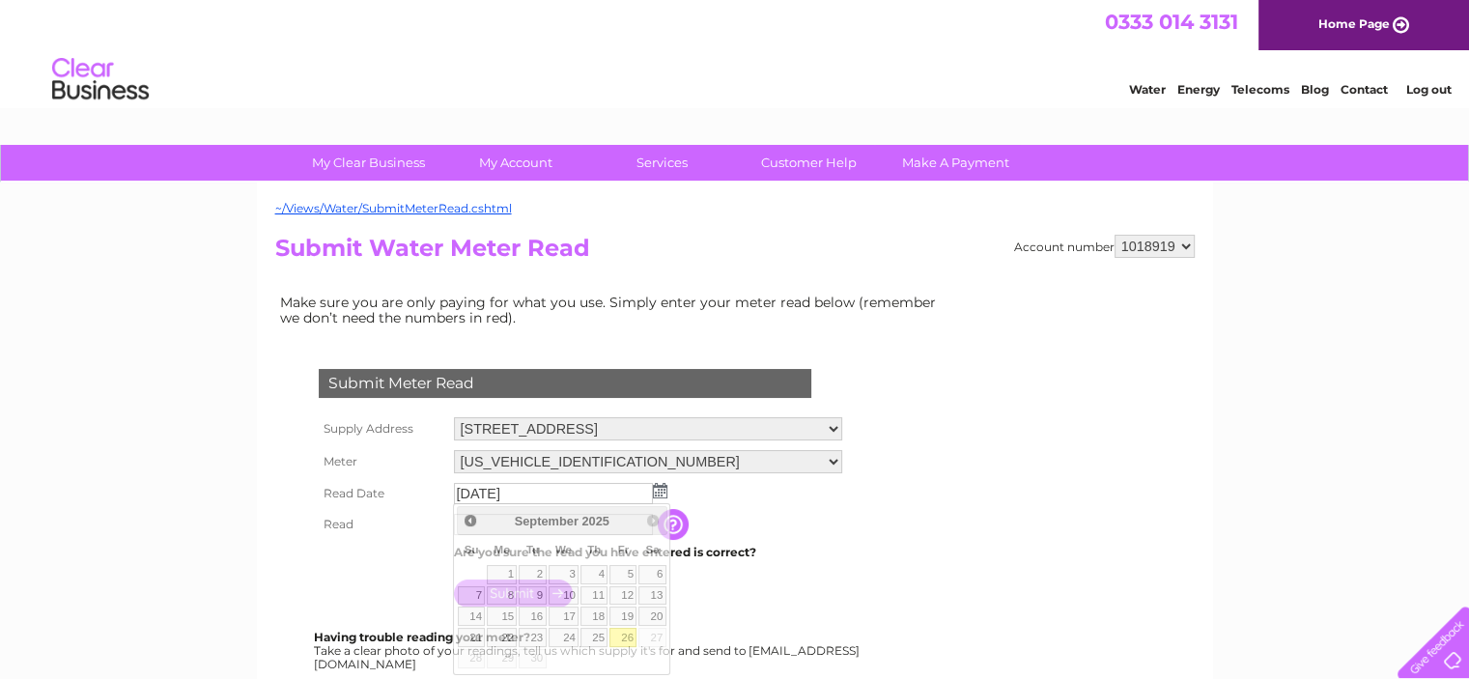
click at [627, 628] on body "My Clear Business Login Details My Details My Preferences Link Account My Accou…" at bounding box center [734, 653] width 1469 height 1306
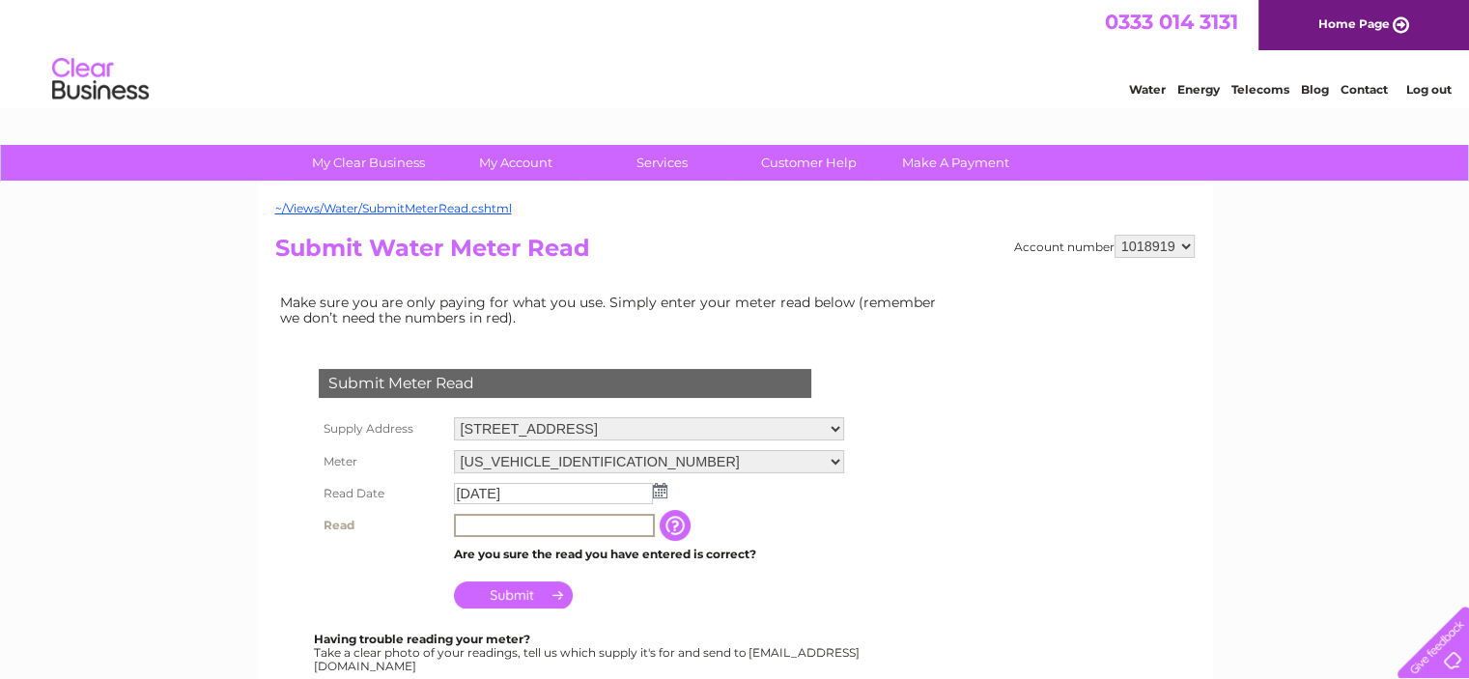
click at [525, 514] on input "text" at bounding box center [554, 525] width 201 height 23
type input "169"
click at [521, 602] on input "Submit" at bounding box center [513, 592] width 119 height 27
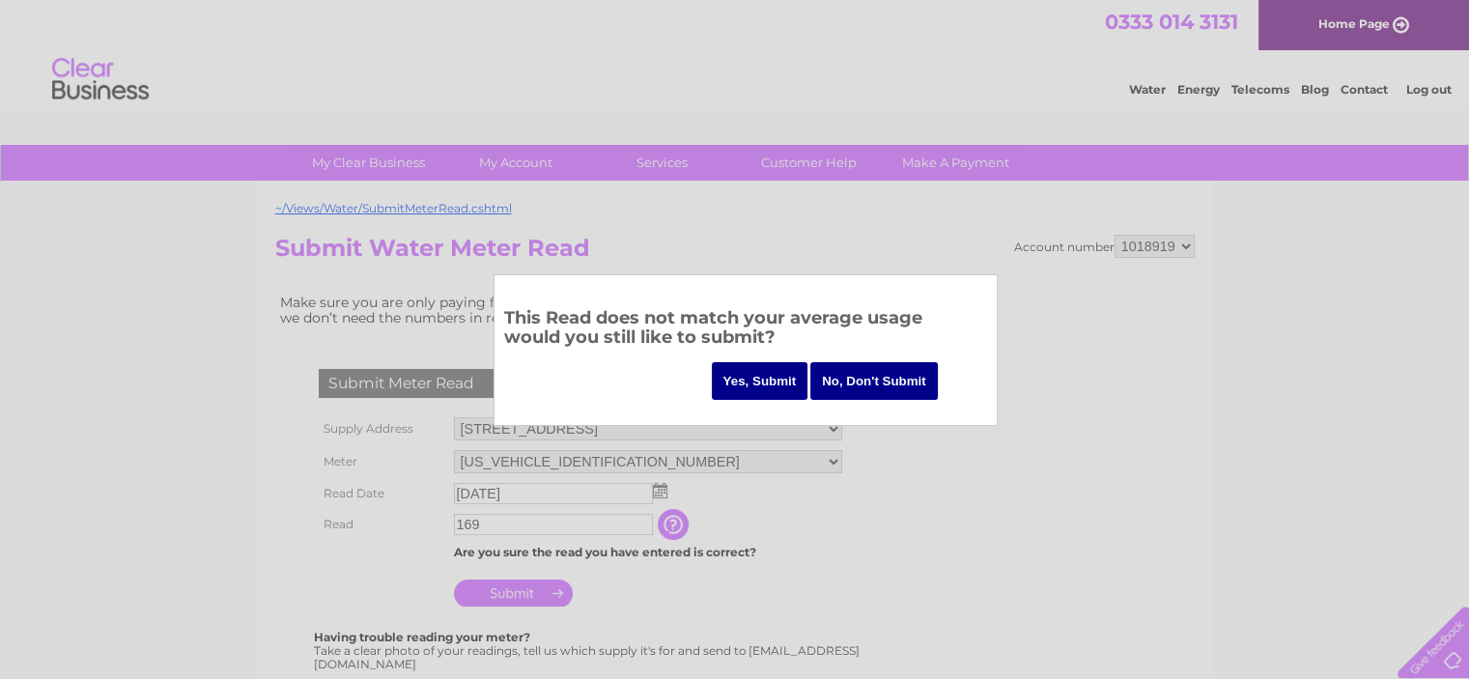
click at [760, 379] on input "Yes, Submit" at bounding box center [760, 381] width 97 height 38
